Goal: Task Accomplishment & Management: Use online tool/utility

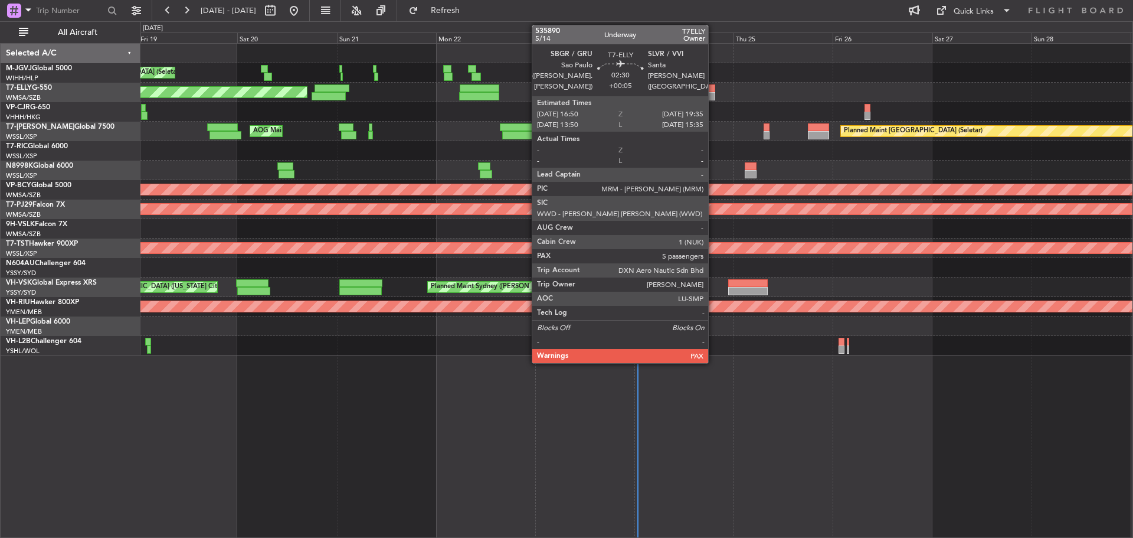
click at [714, 96] on div at bounding box center [710, 96] width 12 height 8
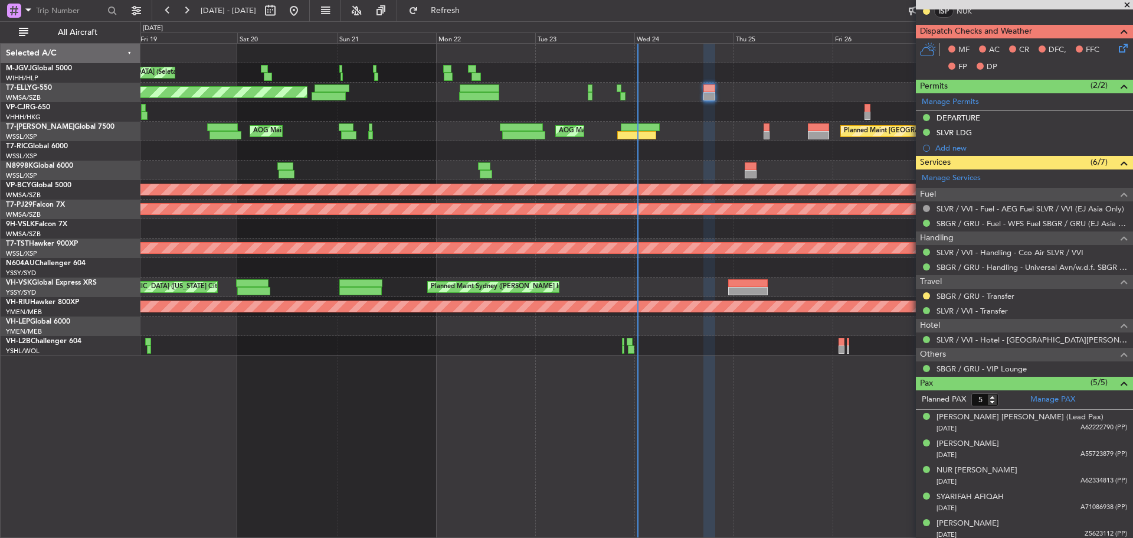
scroll to position [263, 0]
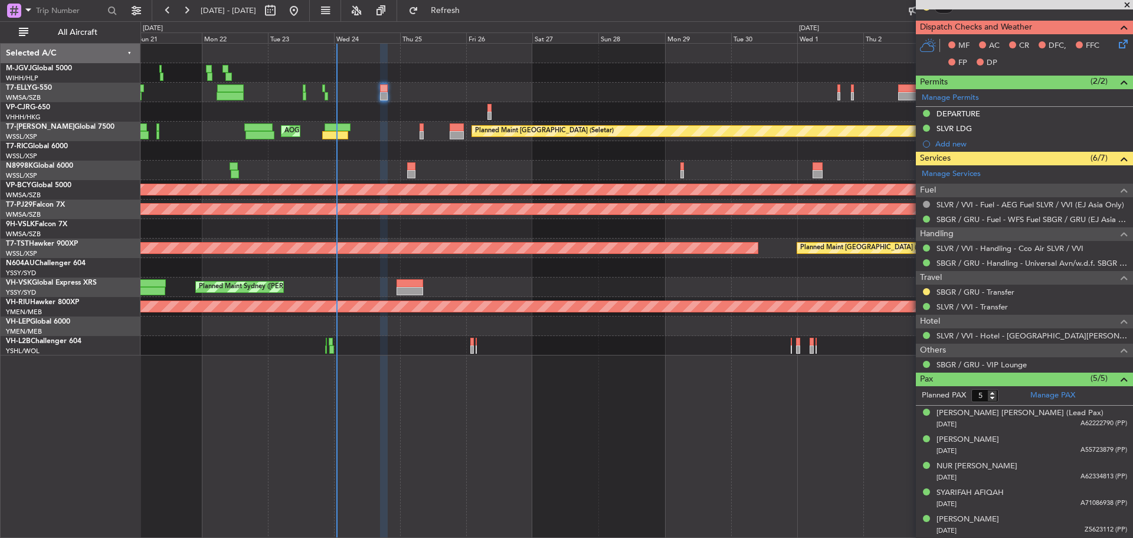
click at [390, 91] on div "Planned Maint [GEOGRAPHIC_DATA] ([GEOGRAPHIC_DATA] Intl) [PERSON_NAME] [GEOGRAP…" at bounding box center [636, 92] width 992 height 19
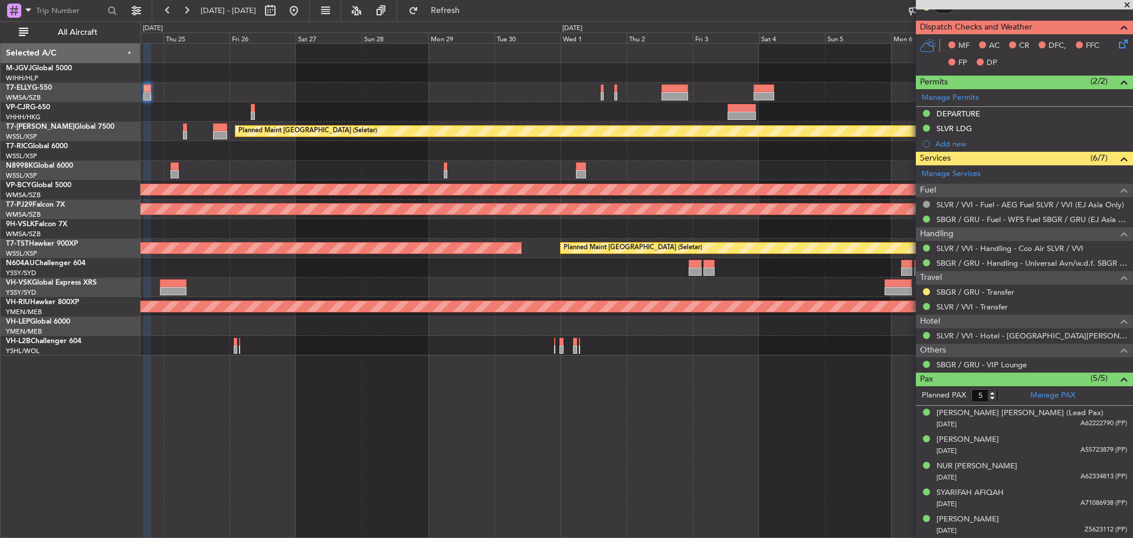
click at [645, 112] on div at bounding box center [636, 111] width 992 height 19
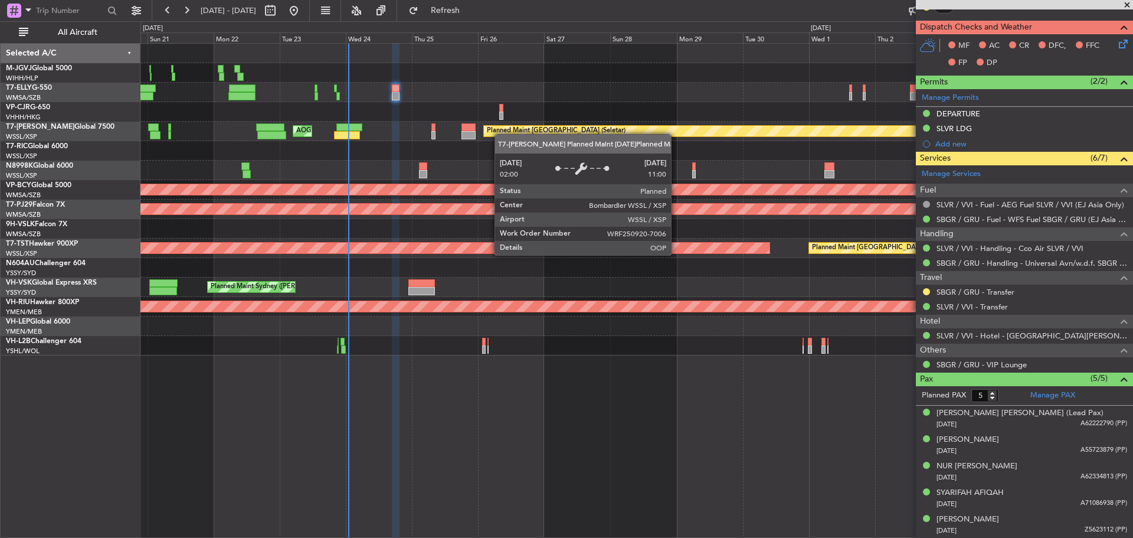
click at [682, 124] on div "Planned Maint [GEOGRAPHIC_DATA] (Seletar) [PERSON_NAME] Jakarta (Halim Intl) [P…" at bounding box center [636, 200] width 992 height 312
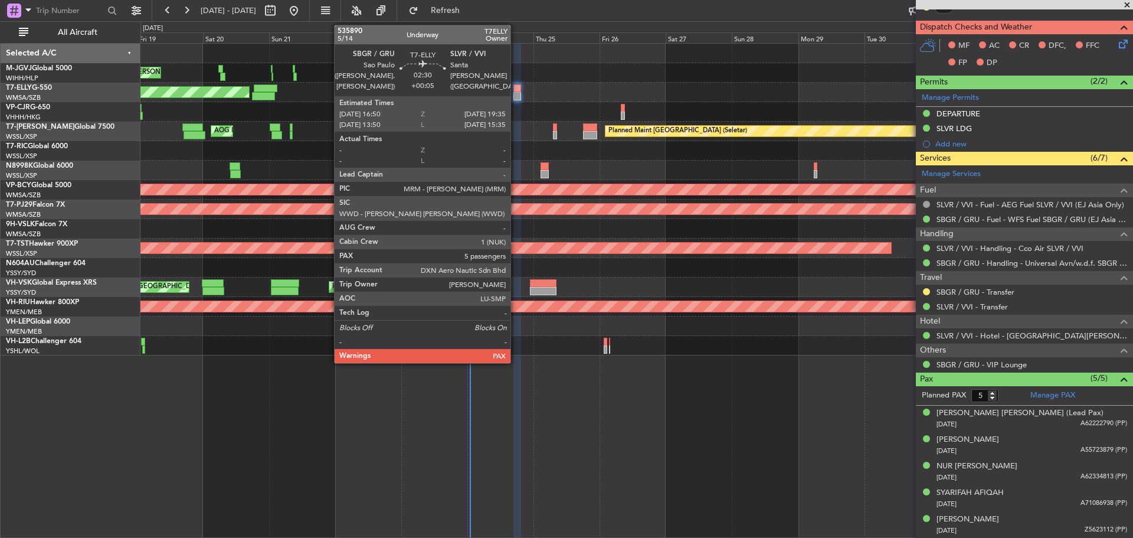
click at [516, 94] on div at bounding box center [518, 96] width 8 height 8
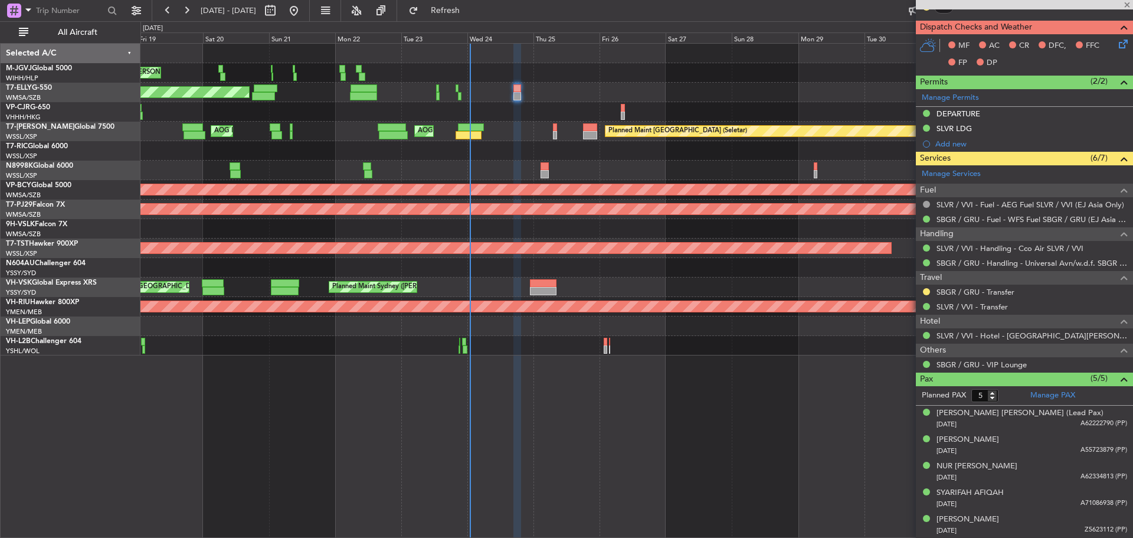
scroll to position [0, 0]
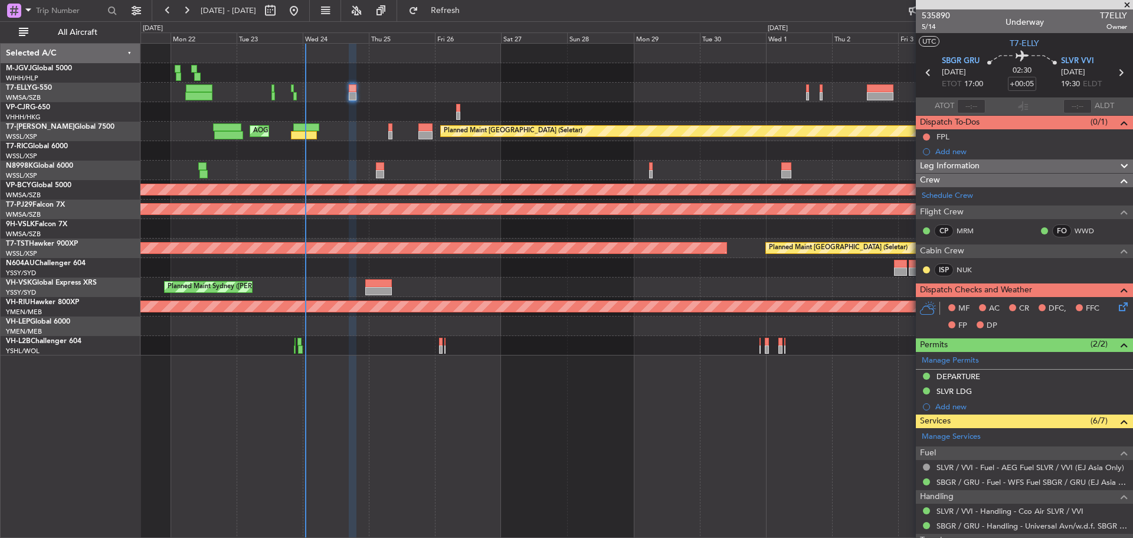
click at [571, 98] on div "Planned Maint [GEOGRAPHIC_DATA] ([GEOGRAPHIC_DATA] Intl) [PERSON_NAME] [GEOGRAP…" at bounding box center [636, 92] width 992 height 19
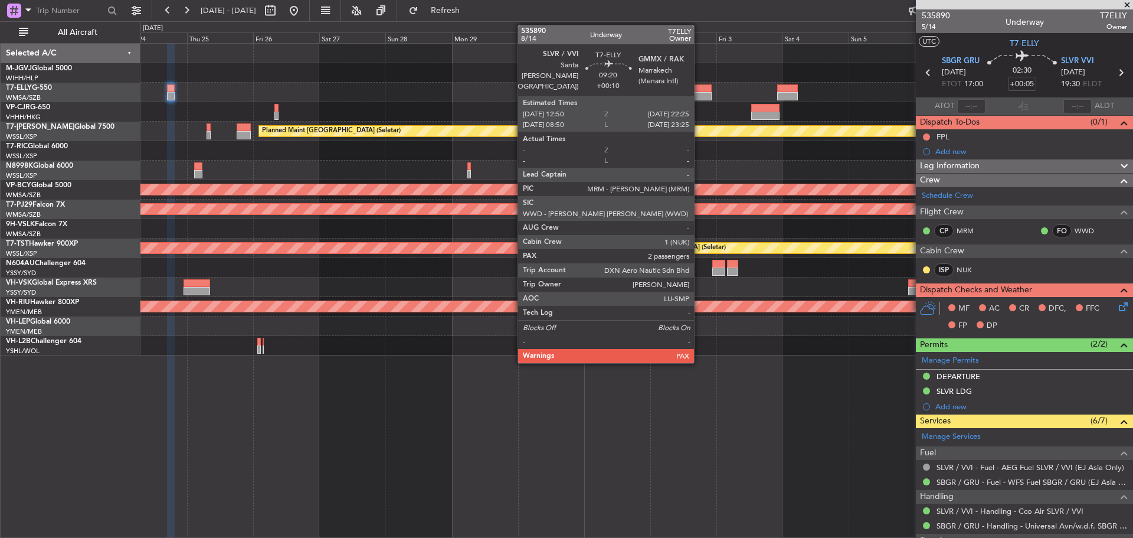
click at [699, 91] on div at bounding box center [698, 88] width 27 height 8
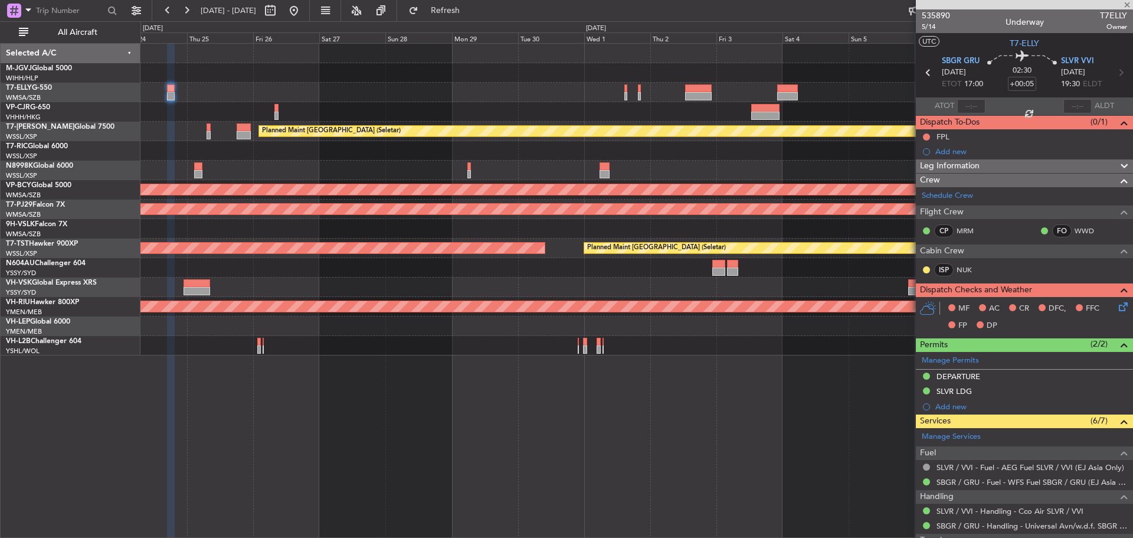
type input "+00:10"
type input "2"
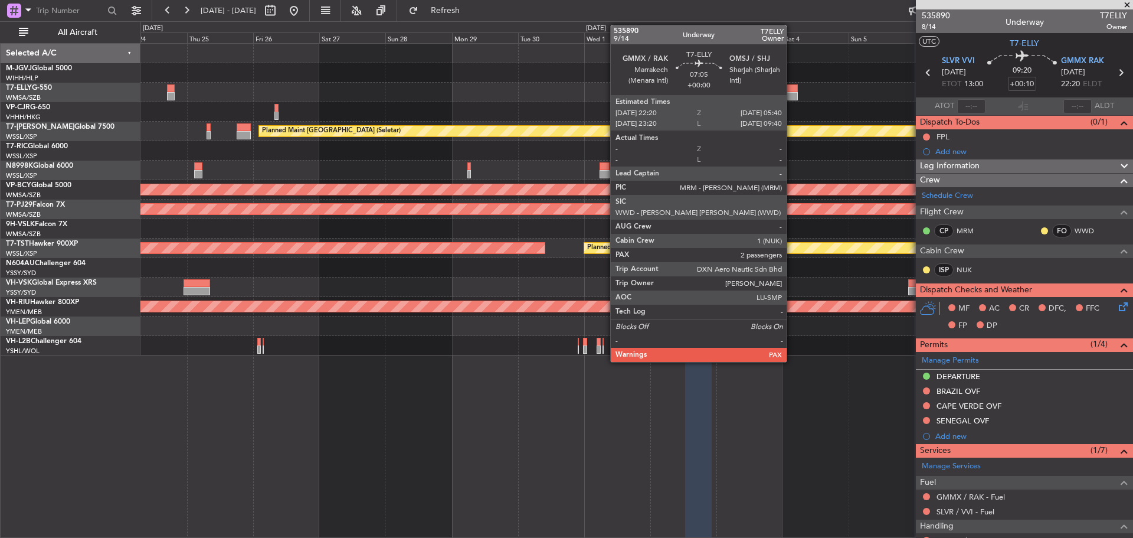
click at [792, 95] on div at bounding box center [787, 96] width 21 height 8
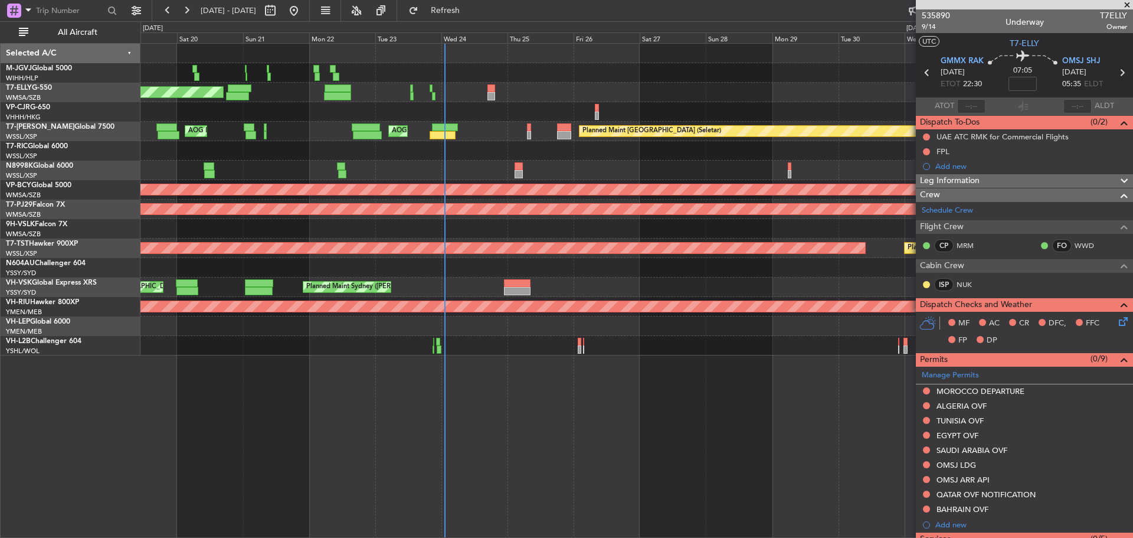
click at [654, 112] on div "Planned Maint [GEOGRAPHIC_DATA] ([GEOGRAPHIC_DATA] Intl) Planned Maint [GEOGRAP…" at bounding box center [636, 111] width 992 height 19
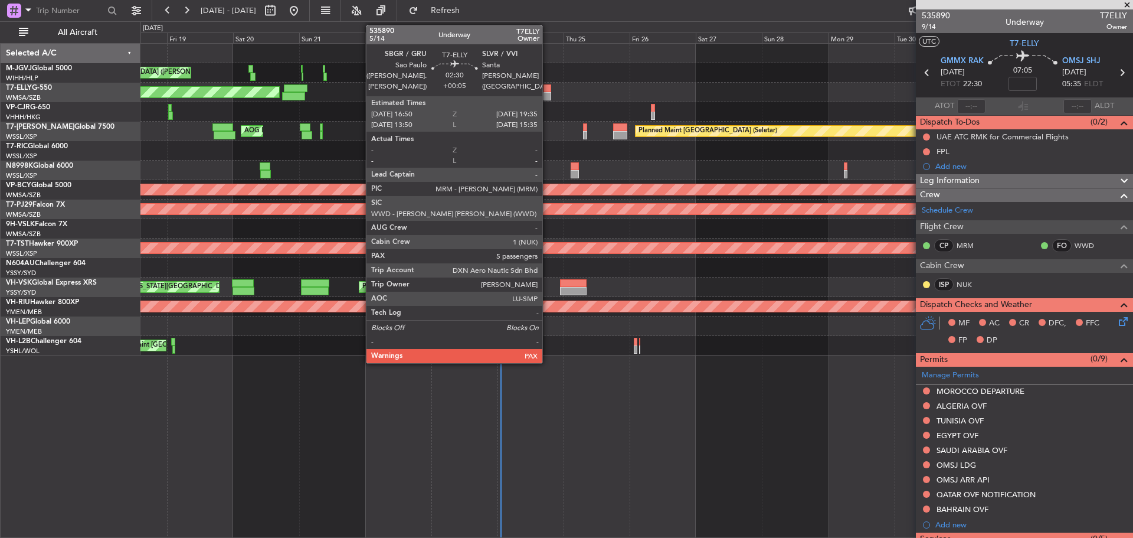
click at [548, 97] on div at bounding box center [548, 96] width 8 height 8
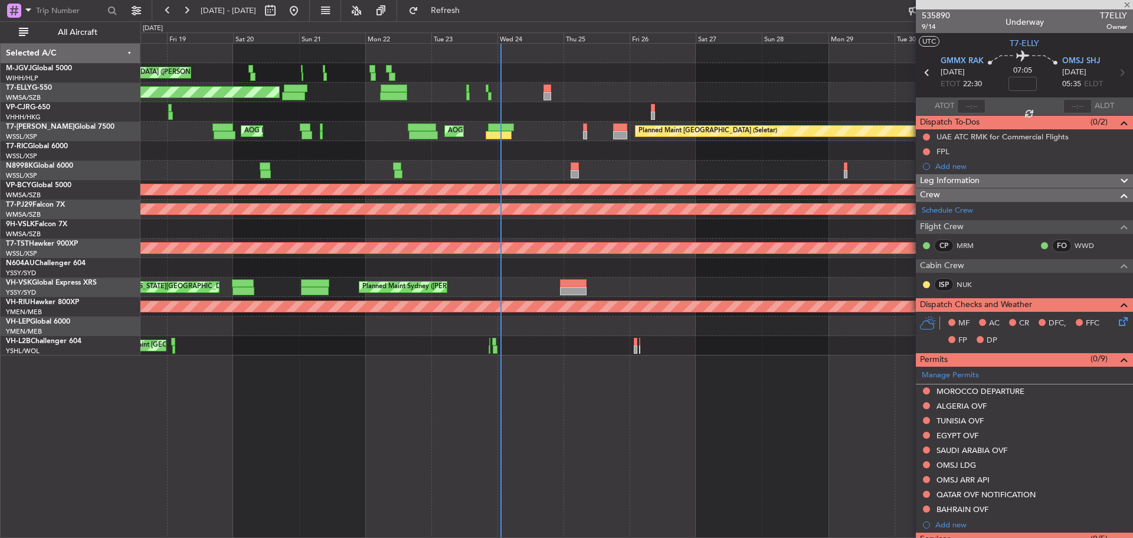
type input "+00:05"
type input "5"
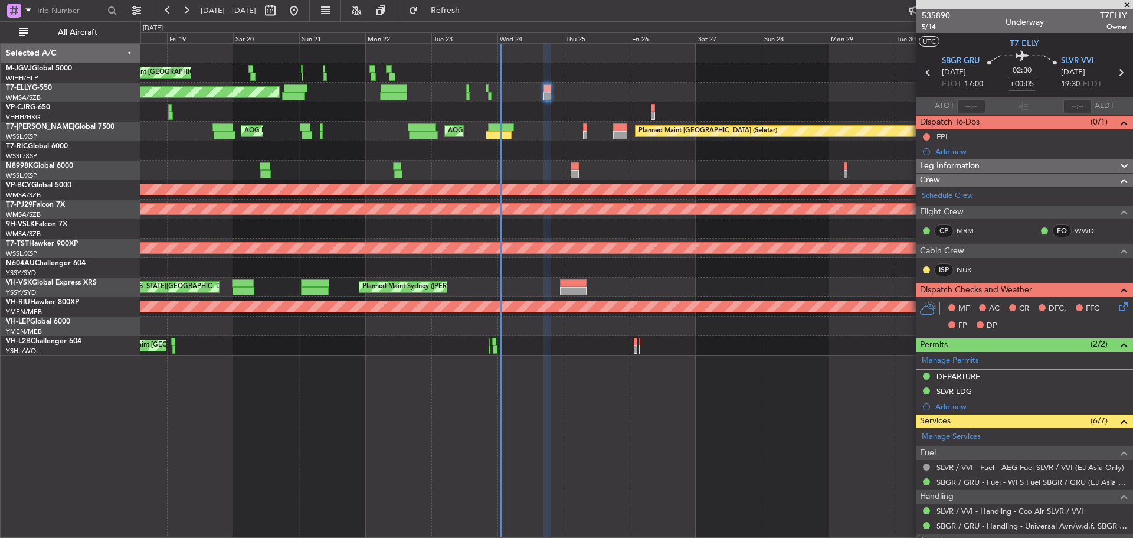
scroll to position [177, 0]
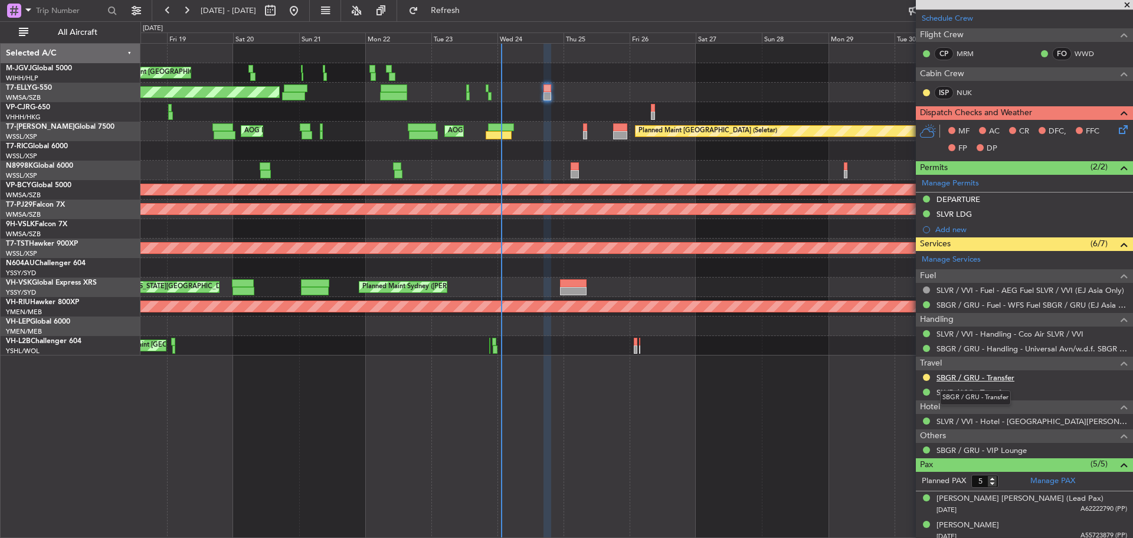
click at [990, 375] on link "SBGR / GRU - Transfer" at bounding box center [976, 377] width 78 height 10
click at [993, 380] on link "SBGR / GRU - Transfer" at bounding box center [976, 377] width 78 height 10
